Goal: Information Seeking & Learning: Understand process/instructions

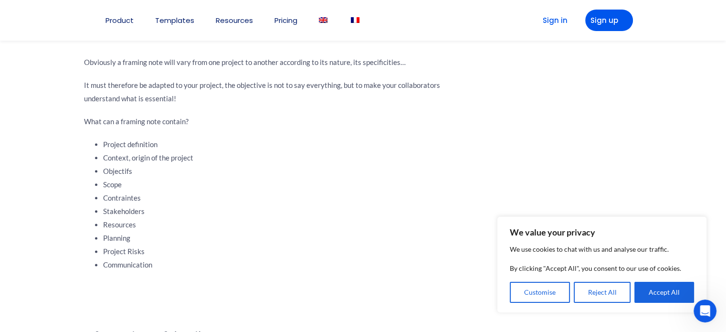
scroll to position [1149, 0]
click at [670, 285] on button "Accept All" at bounding box center [665, 292] width 60 height 21
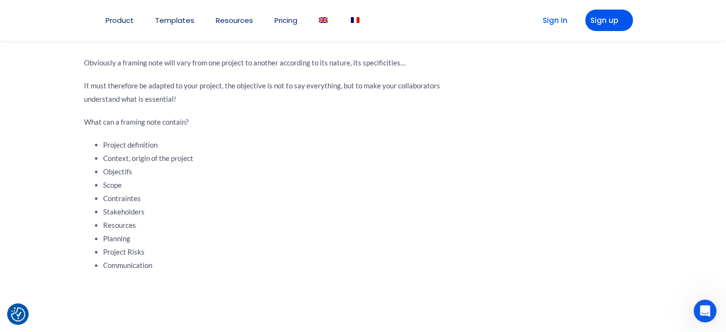
scroll to position [996, 0]
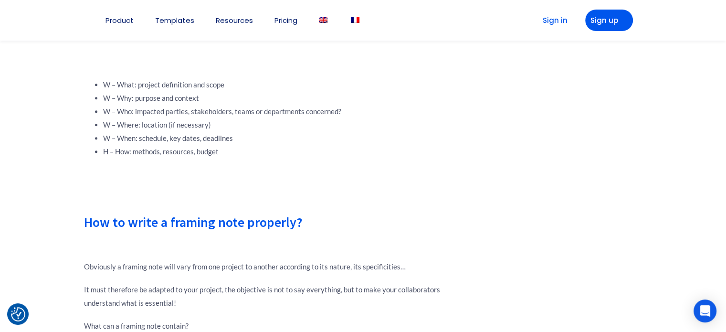
scroll to position [964, 0]
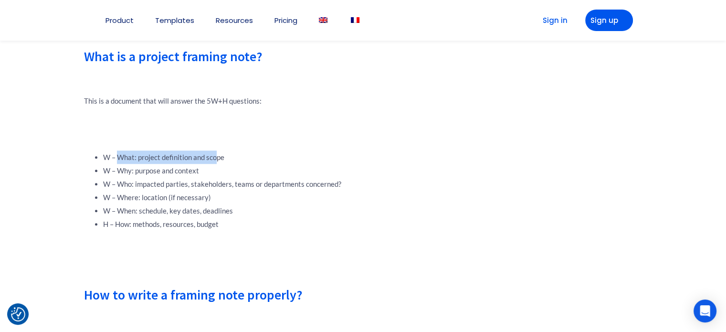
drag, startPoint x: 218, startPoint y: 156, endPoint x: 119, endPoint y: 151, distance: 98.5
click at [119, 151] on li "W – What: project definition and scope" at bounding box center [277, 156] width 349 height 13
click at [226, 156] on li "W – What: project definition and scope" at bounding box center [277, 156] width 349 height 13
drag, startPoint x: 227, startPoint y: 157, endPoint x: 118, endPoint y: 159, distance: 108.4
click at [118, 159] on li "W – What: project definition and scope" at bounding box center [277, 156] width 349 height 13
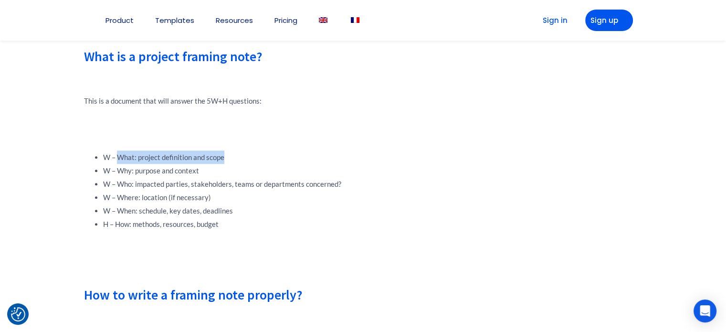
copy li "What: project definition and scope"
drag, startPoint x: 209, startPoint y: 170, endPoint x: 117, endPoint y: 170, distance: 91.2
click at [117, 170] on li "W – Why: purpose and context" at bounding box center [277, 170] width 349 height 13
copy li "Why: purpose and context"
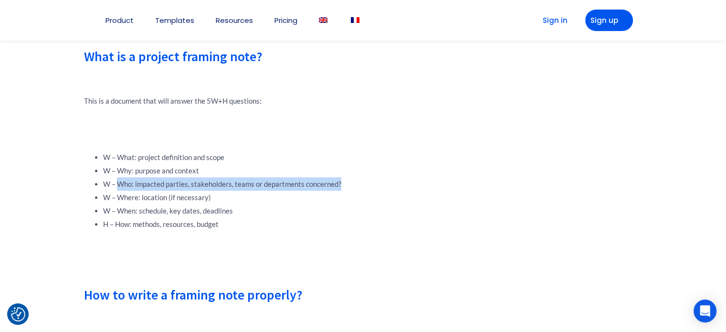
drag, startPoint x: 347, startPoint y: 183, endPoint x: 118, endPoint y: 178, distance: 228.8
click at [118, 178] on li "W – Who: impacted parties, stakeholders, teams or departments concerned?" at bounding box center [277, 183] width 349 height 13
copy li "Who: impacted parties, stakeholders, teams or departments concerned?"
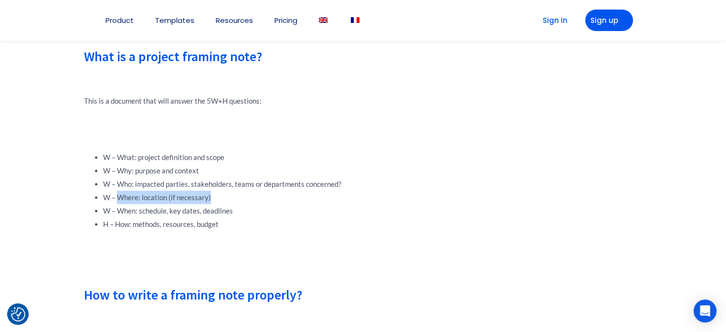
drag, startPoint x: 211, startPoint y: 202, endPoint x: 117, endPoint y: 192, distance: 95.0
click at [117, 192] on li "W – Where: location (if necessary)" at bounding box center [277, 197] width 349 height 13
copy li "Where: location (if necessary)"
drag, startPoint x: 239, startPoint y: 208, endPoint x: 117, endPoint y: 207, distance: 122.3
click at [117, 207] on li "W – When: schedule, key dates, deadlines" at bounding box center [277, 210] width 349 height 13
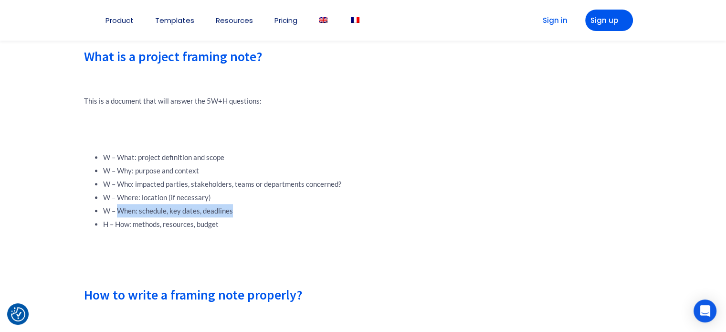
copy li "When: schedule, key dates, deadlines"
drag, startPoint x: 226, startPoint y: 227, endPoint x: 116, endPoint y: 219, distance: 111.1
click at [116, 219] on li "H – How: methods, resources, budget" at bounding box center [277, 223] width 349 height 13
copy li "How: methods, resources, budget"
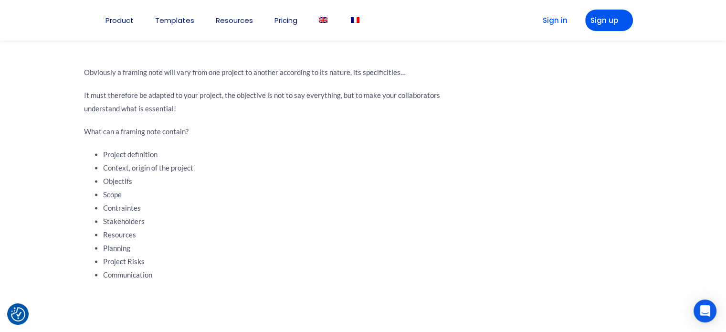
scroll to position [1270, 0]
